Goal: Task Accomplishment & Management: Use online tool/utility

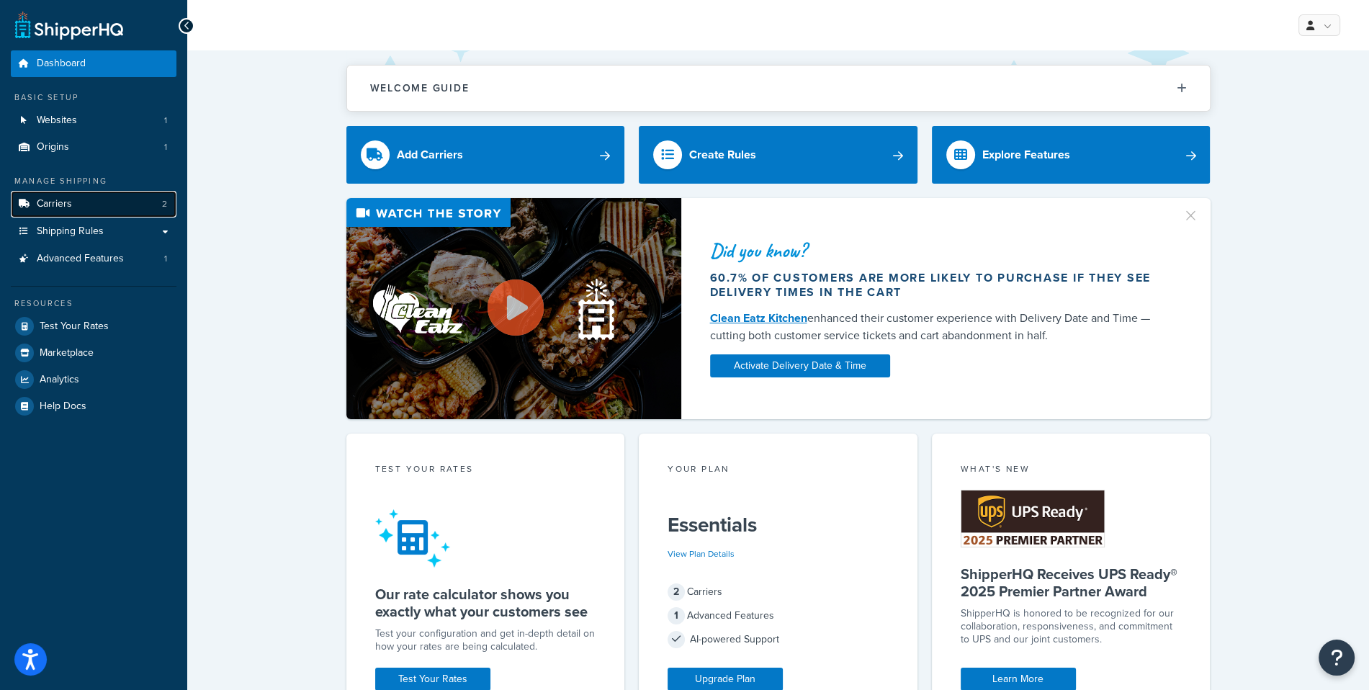
click at [114, 203] on link "Carriers 2" at bounding box center [94, 204] width 166 height 27
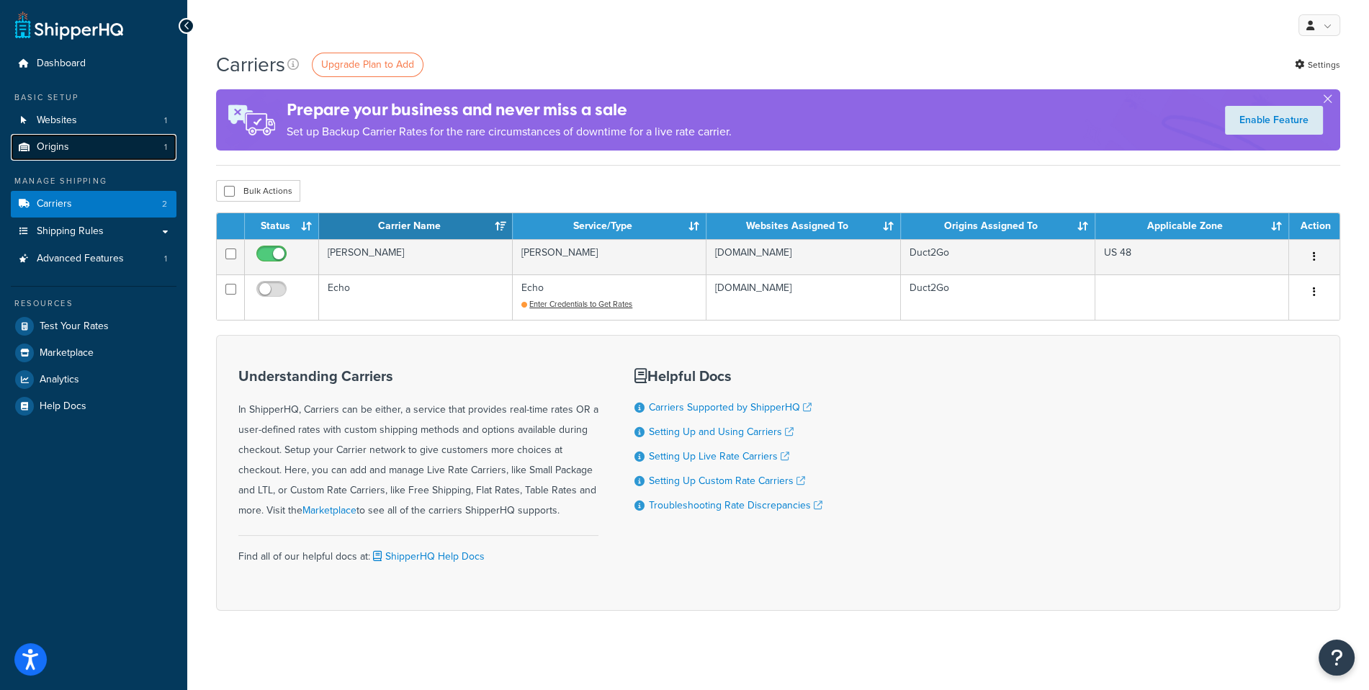
click at [146, 150] on link "Origins 1" at bounding box center [94, 147] width 166 height 27
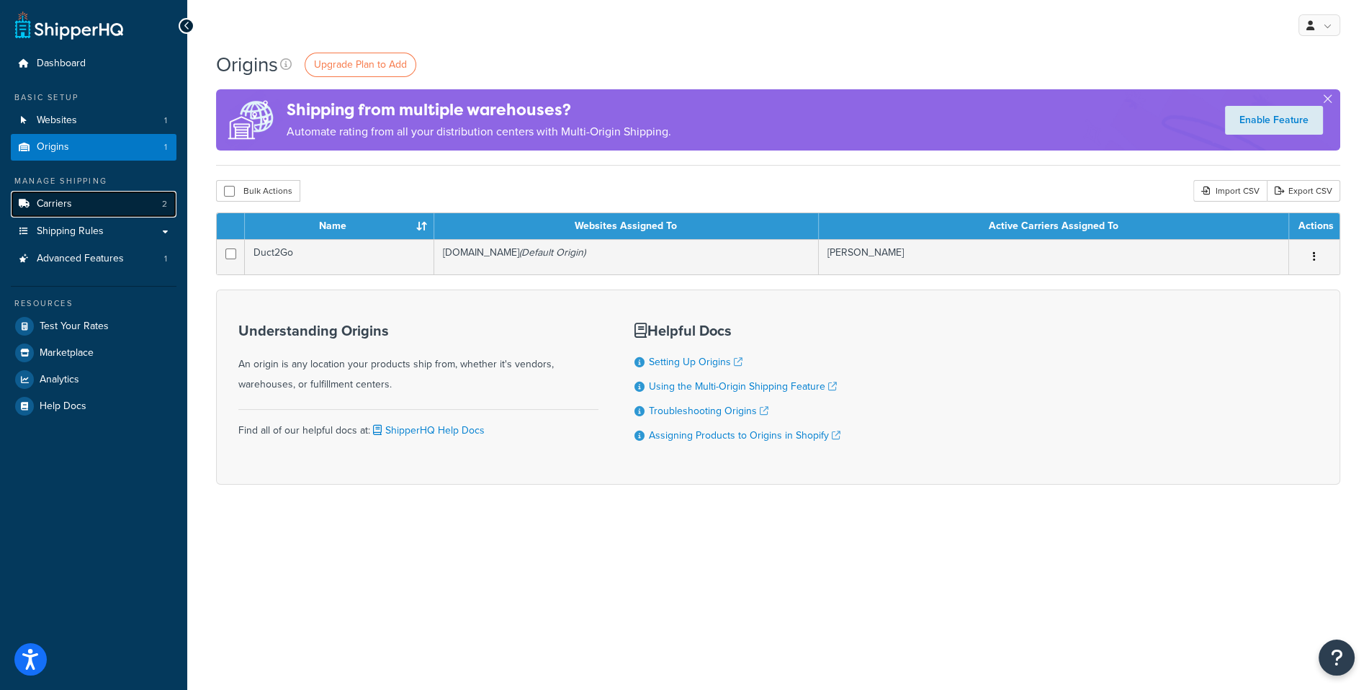
click at [94, 212] on link "Carriers 2" at bounding box center [94, 204] width 166 height 27
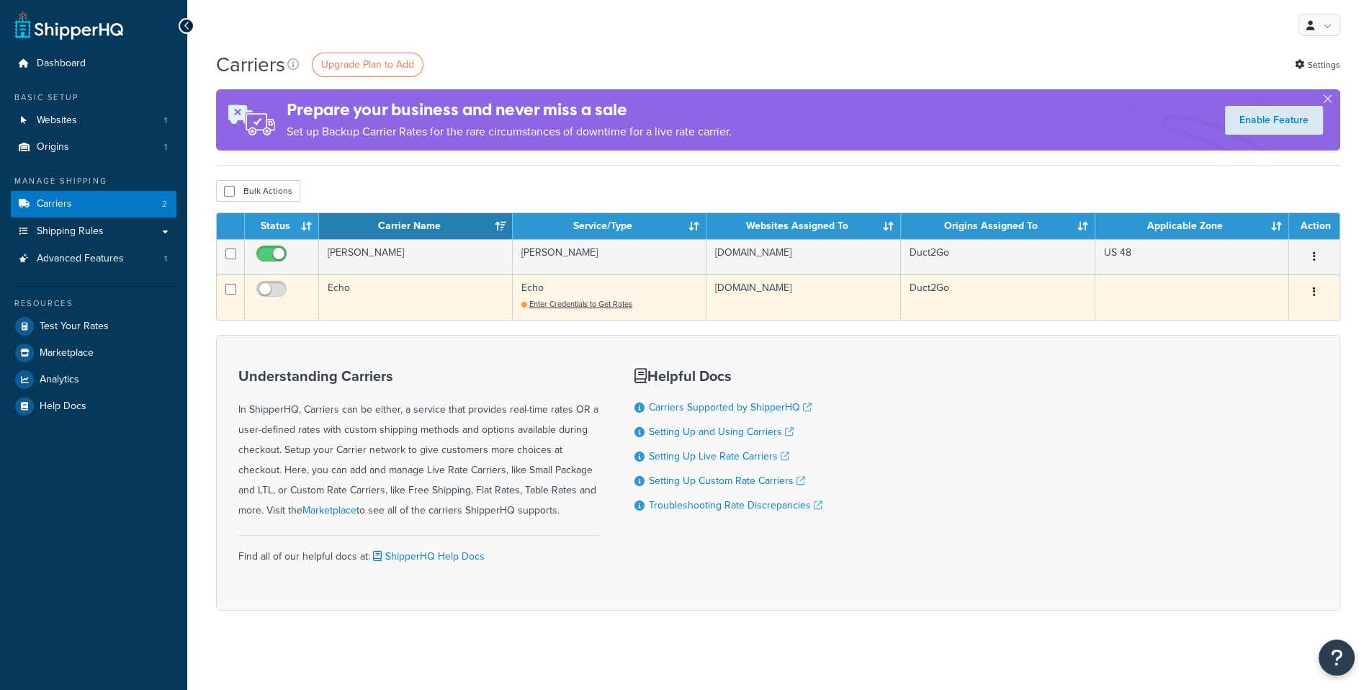
click at [423, 288] on td "Echo" at bounding box center [416, 296] width 194 height 45
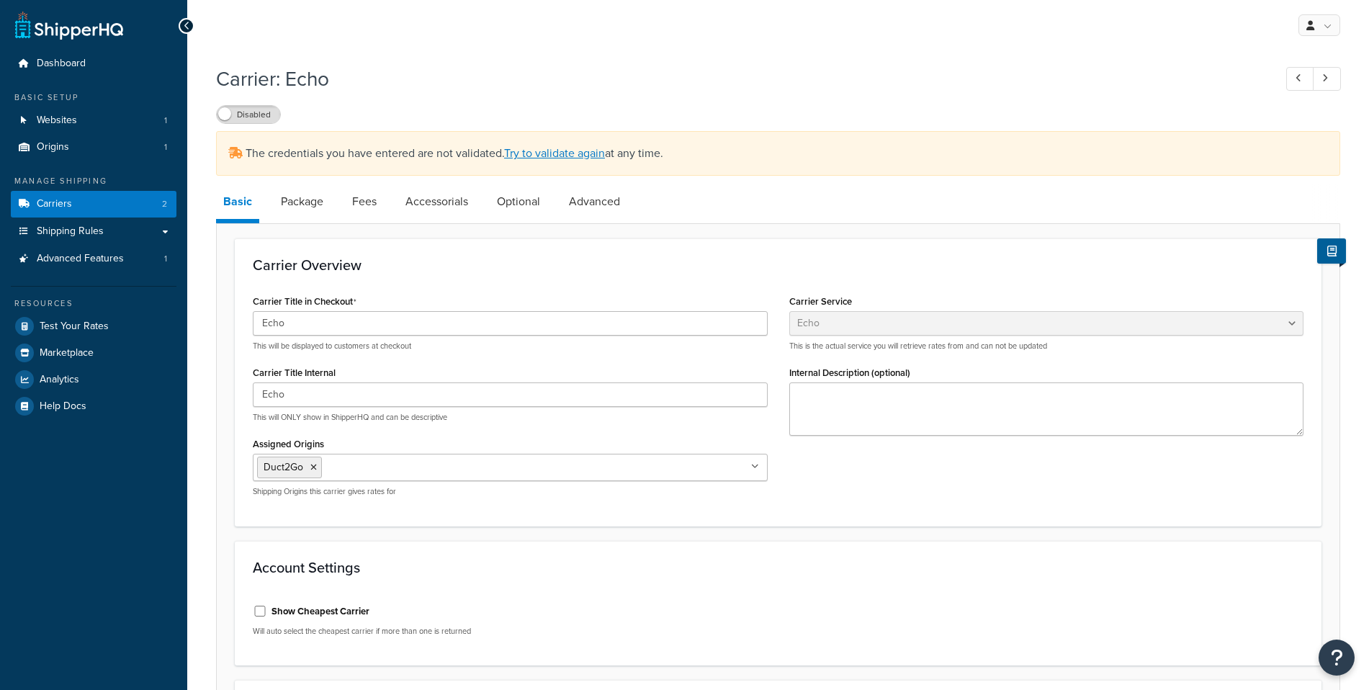
select select "echoFreight"
click at [559, 160] on link "Try to validate again" at bounding box center [554, 153] width 101 height 17
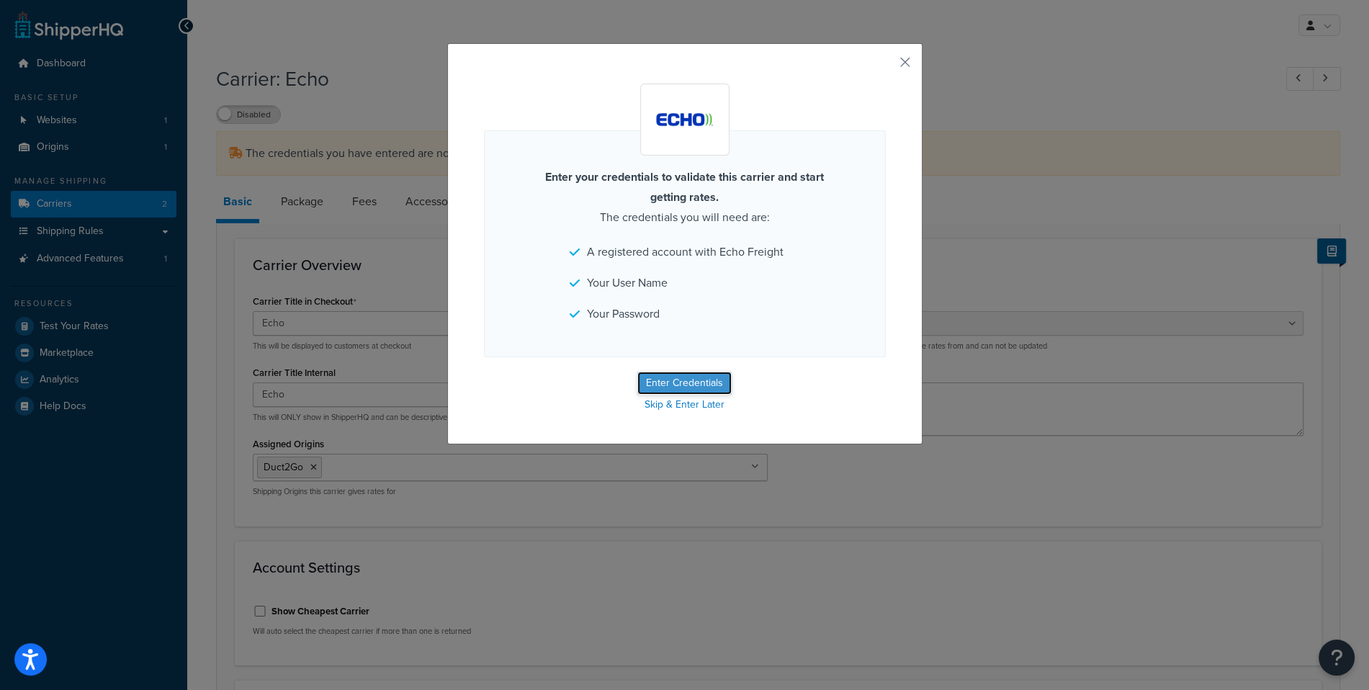
click at [696, 379] on button "Enter Credentials" at bounding box center [684, 383] width 94 height 23
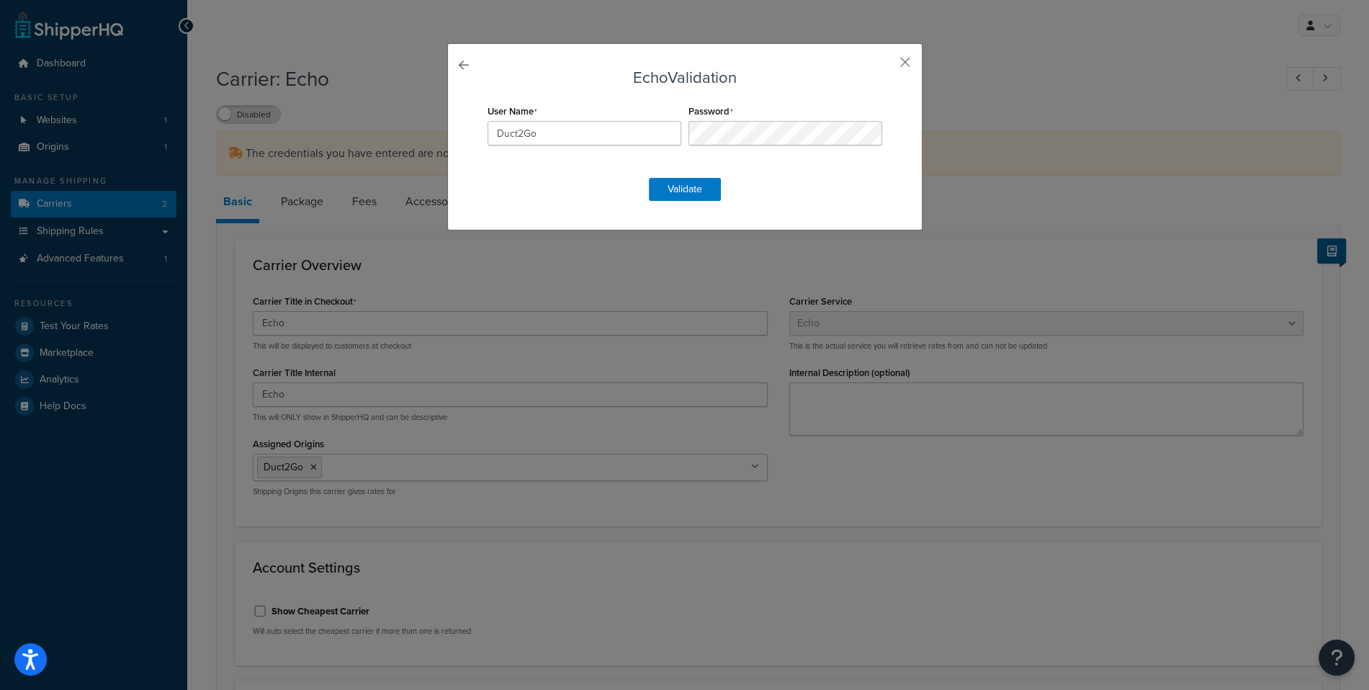
click at [590, 202] on div "Echo Validation User Name Duct2Go Password Validate" at bounding box center [684, 136] width 475 height 187
click at [663, 197] on button "Validate" at bounding box center [685, 189] width 72 height 23
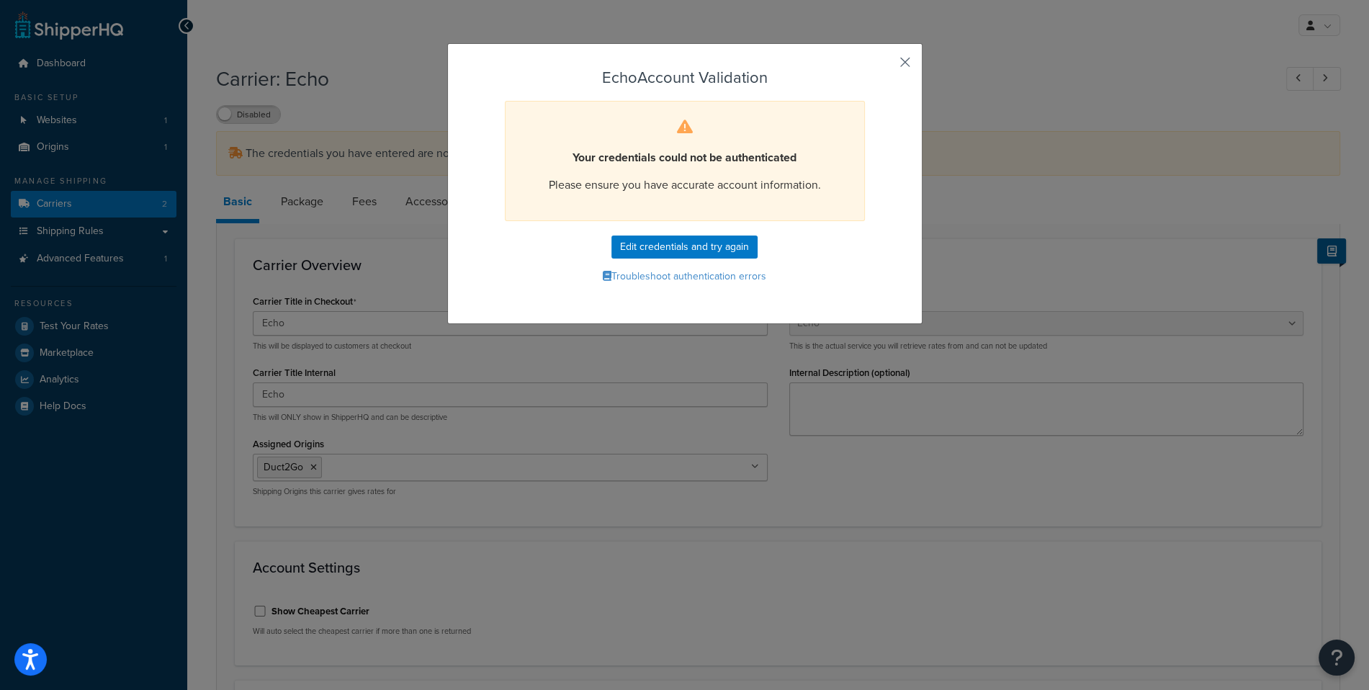
click at [886, 66] on button "button" at bounding box center [884, 68] width 4 height 4
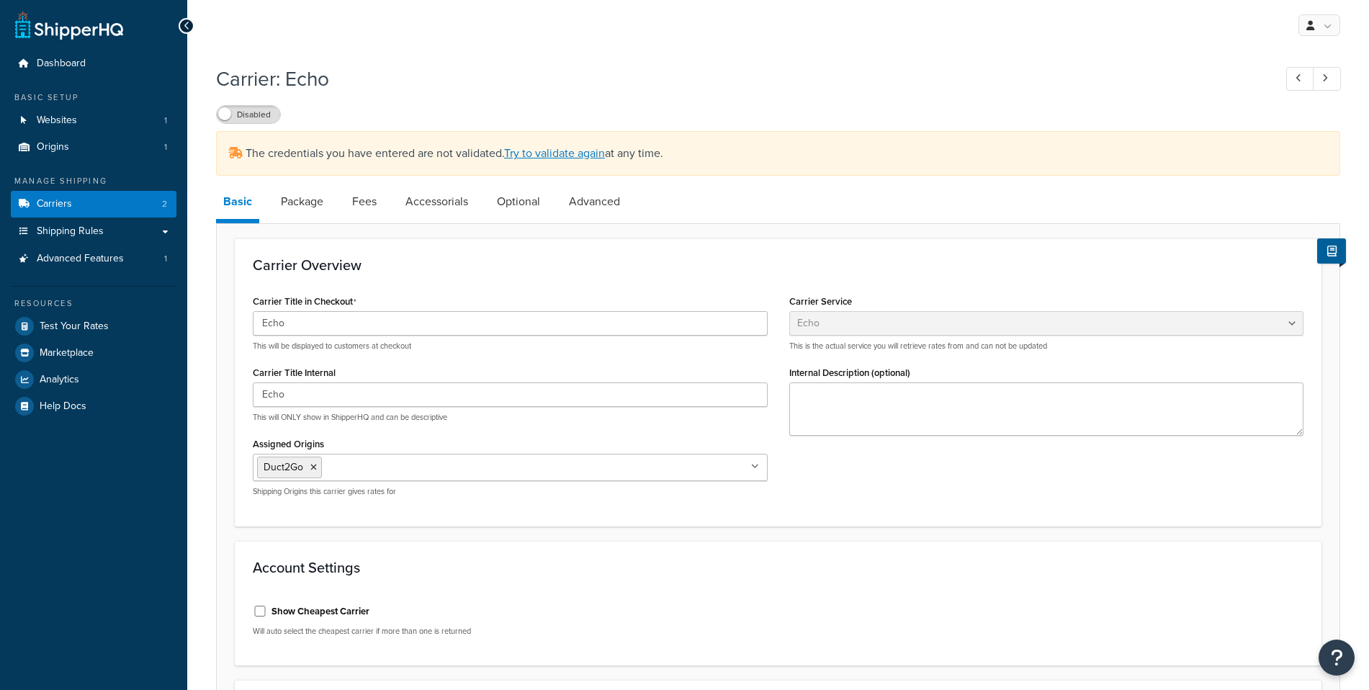
select select "echoFreight"
